Goal: Task Accomplishment & Management: Use online tool/utility

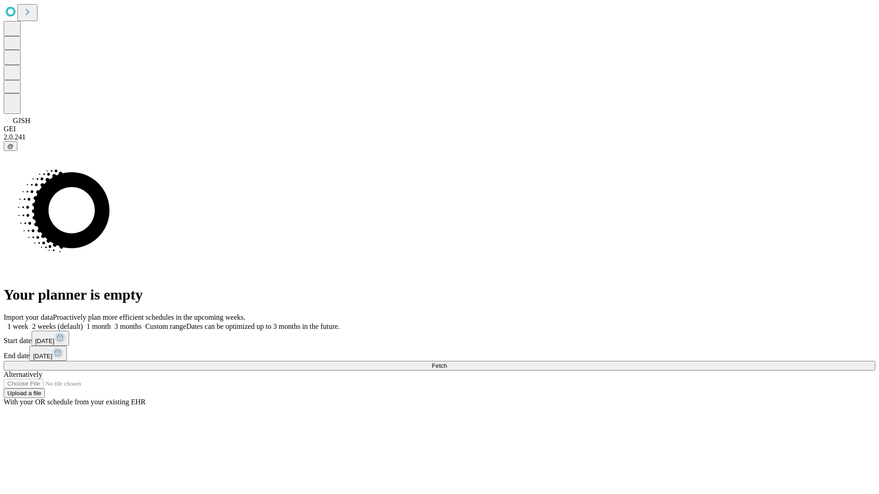
click at [447, 363] on span "Fetch" at bounding box center [439, 366] width 15 height 7
